Goal: Task Accomplishment & Management: Manage account settings

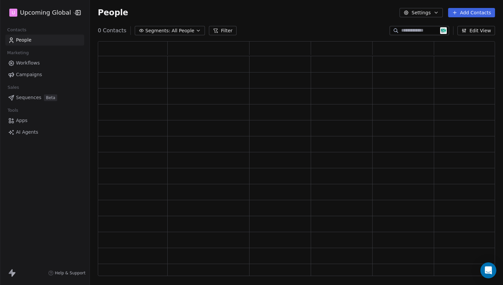
scroll to position [230, 392]
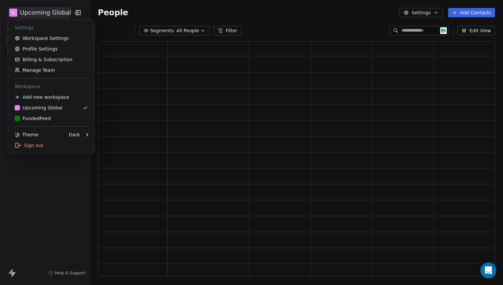
click at [60, 12] on html "U Upcoming Global Contacts People Marketing Workflows Campaigns Sales Pipelines…" at bounding box center [251, 142] width 503 height 285
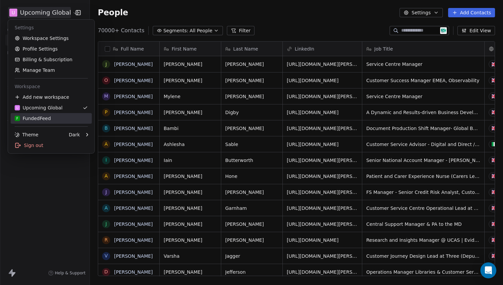
scroll to position [246, 408]
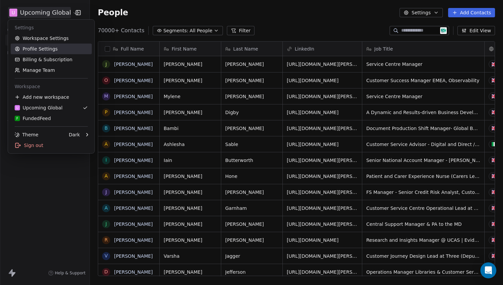
click at [47, 47] on link "Profile Settings" at bounding box center [51, 49] width 81 height 11
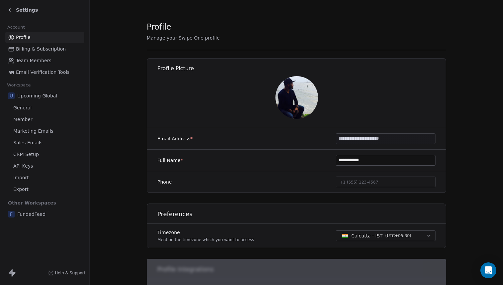
click at [36, 46] on span "Billing & Subscription" at bounding box center [41, 49] width 50 height 7
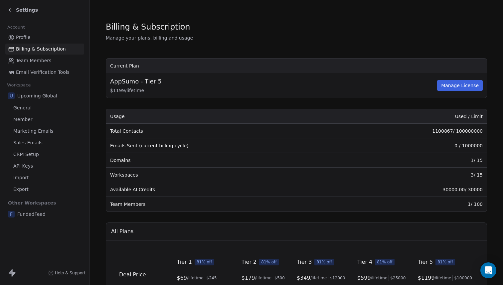
click at [40, 61] on span "Team Members" at bounding box center [33, 60] width 35 height 7
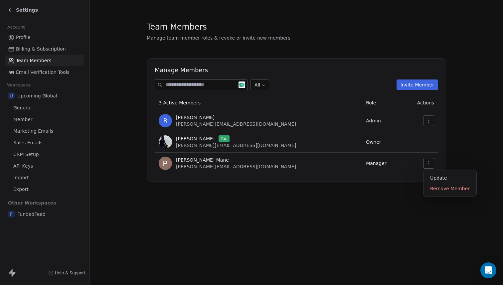
click at [429, 166] on button "button" at bounding box center [428, 163] width 11 height 11
click at [366, 163] on span "Manager" at bounding box center [376, 163] width 20 height 5
click at [426, 164] on button "button" at bounding box center [428, 163] width 11 height 11
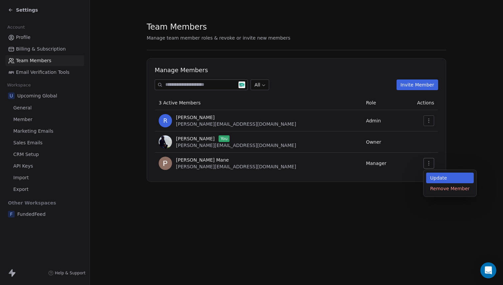
click at [429, 173] on div "Update" at bounding box center [450, 178] width 48 height 11
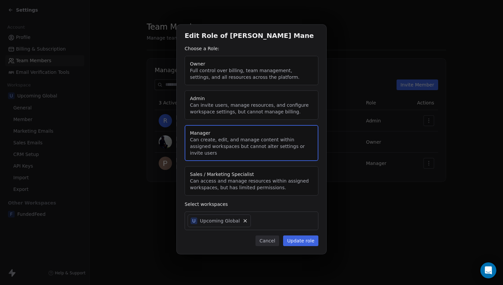
click at [242, 115] on button "Admin Can invite users, manage resources, and configure workspace settings, but…" at bounding box center [252, 104] width 134 height 29
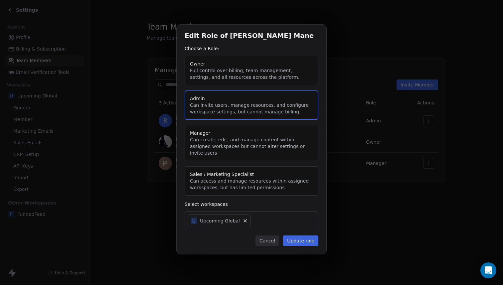
click at [203, 150] on button "Manager Can create, edit, and manage content within assigned workspaces but can…" at bounding box center [252, 143] width 134 height 36
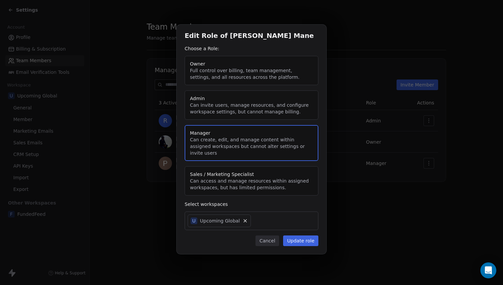
click at [265, 238] on button "Cancel" at bounding box center [267, 240] width 24 height 11
